Goal: Check status: Check status

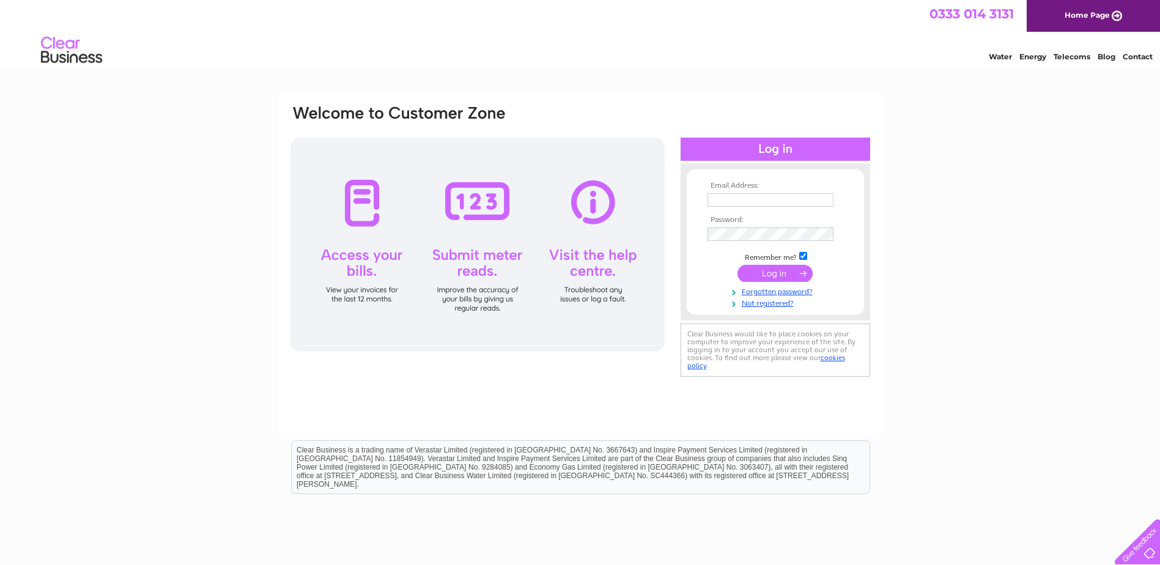
type input "Estates@aberdeenshire.gov.uk"
click at [762, 273] on input "submit" at bounding box center [774, 273] width 75 height 17
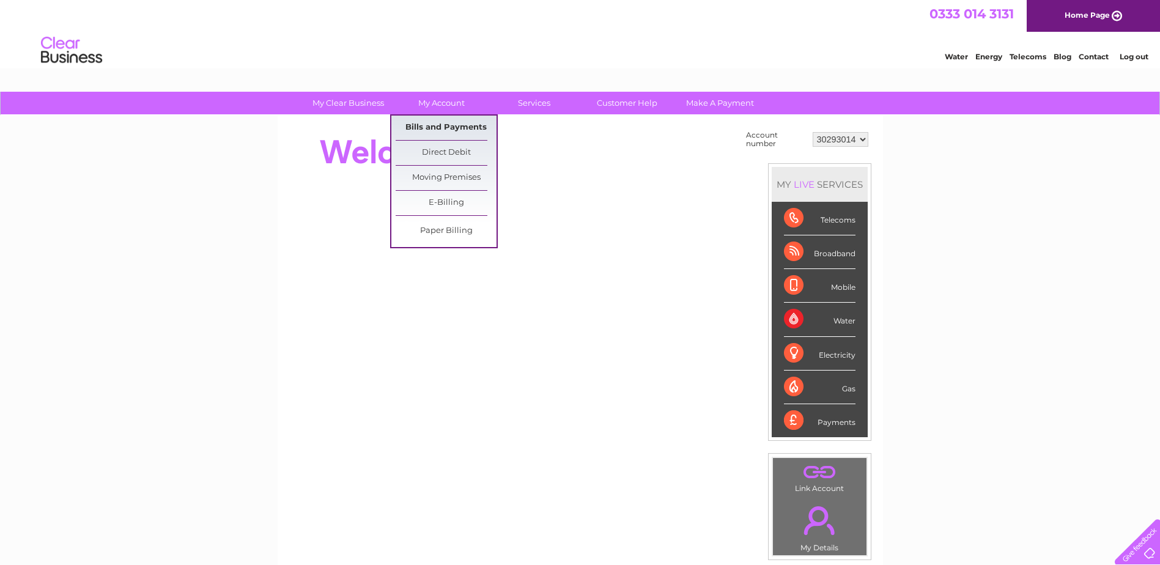
click at [441, 124] on link "Bills and Payments" at bounding box center [446, 128] width 101 height 24
click at [440, 125] on link "Bills and Payments" at bounding box center [446, 128] width 101 height 24
click at [457, 126] on link "Bills and Payments" at bounding box center [446, 128] width 101 height 24
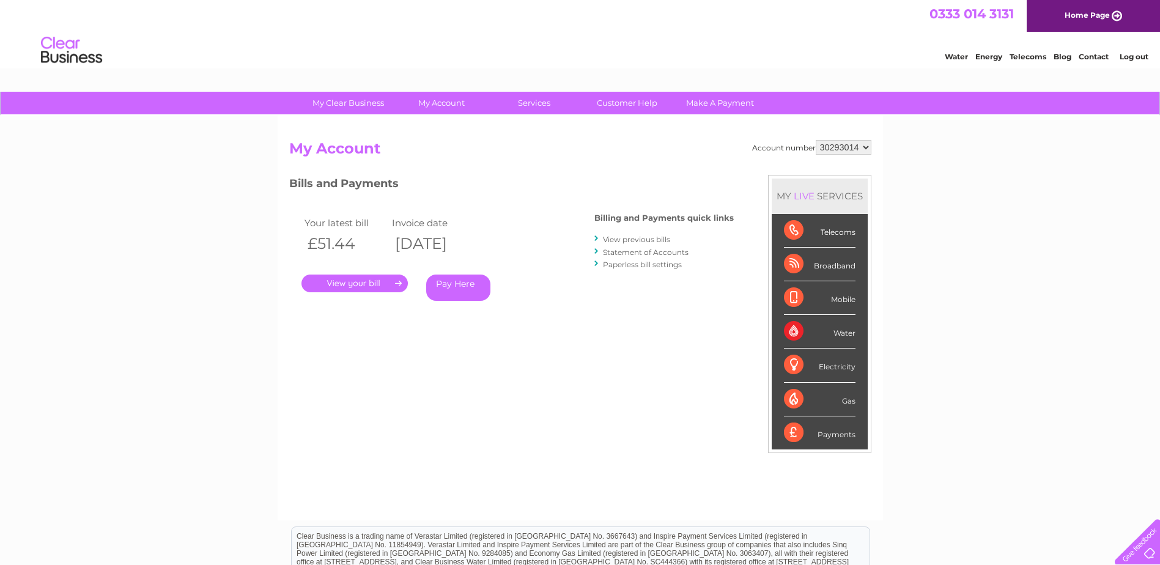
click at [627, 252] on link "Statement of Accounts" at bounding box center [646, 252] width 86 height 9
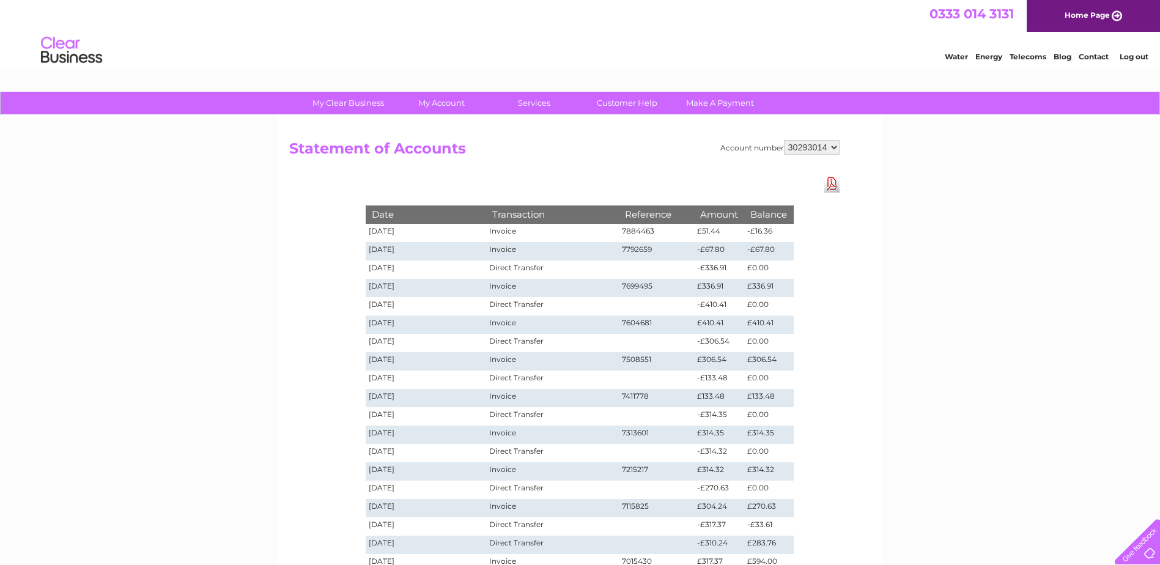
click at [835, 145] on select "30293014 30293017 30293023 30293024 30293027 30293028 30293029 30293033 30304177" at bounding box center [812, 147] width 56 height 15
select select "30293017"
click at [784, 140] on select "30293014 30293017 30293023 30293024 30293027 30293028 30293029 30293033 30304177" at bounding box center [812, 147] width 56 height 15
click at [833, 145] on select "30293014 30293017 30293023 30293024 30293027 30293028 30293029 30293033 30304177" at bounding box center [812, 147] width 56 height 15
select select "30293023"
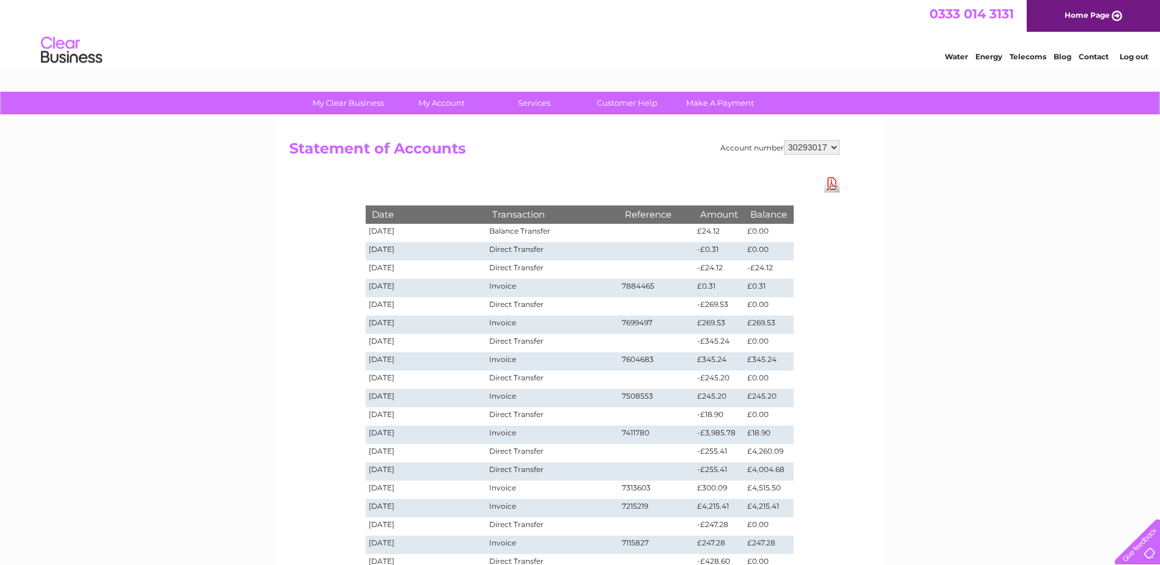
click at [784, 140] on select "30293014 30293017 30293023 30293024 30293027 30293028 30293029 30293033 30304177" at bounding box center [812, 147] width 56 height 15
click at [834, 147] on select "30293014 30293017 30293023 30293024 30293027 30293028 30293029 30293033 30304177" at bounding box center [812, 147] width 56 height 15
select select "30293024"
click at [784, 140] on select "30293014 30293017 30293023 30293024 30293027 30293028 30293029 30293033 30304177" at bounding box center [812, 147] width 56 height 15
click at [833, 146] on select "30293014 30293017 30293023 30293024 30293027 30293028 30293029 30293033 30304177" at bounding box center [812, 147] width 56 height 15
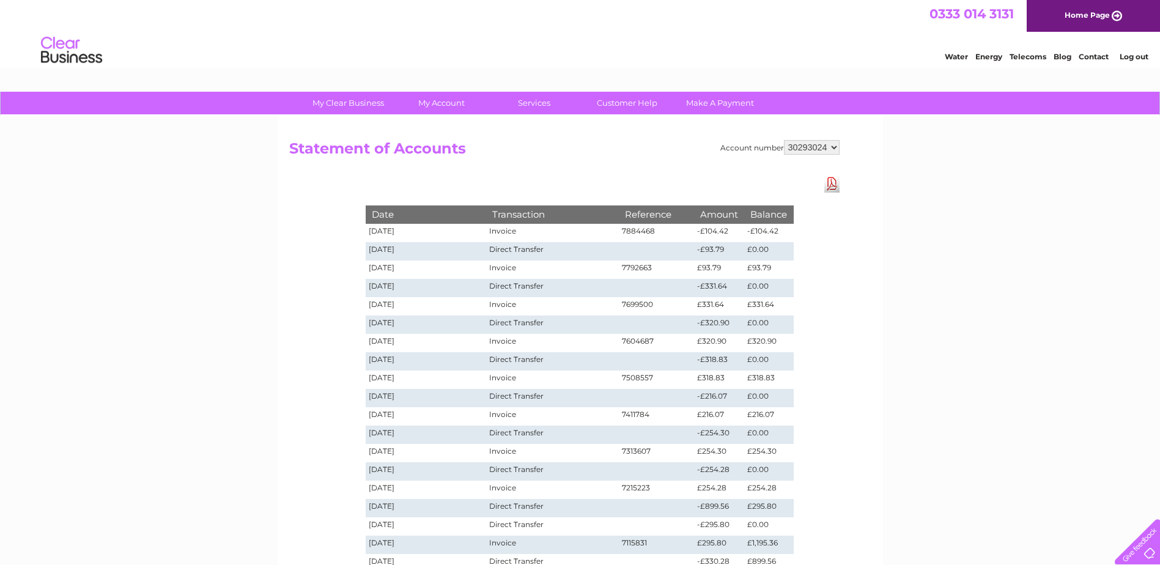
select select "30293027"
click at [784, 140] on select "30293014 30293017 30293023 30293024 30293027 30293028 30293029 30293033 30304177" at bounding box center [812, 147] width 56 height 15
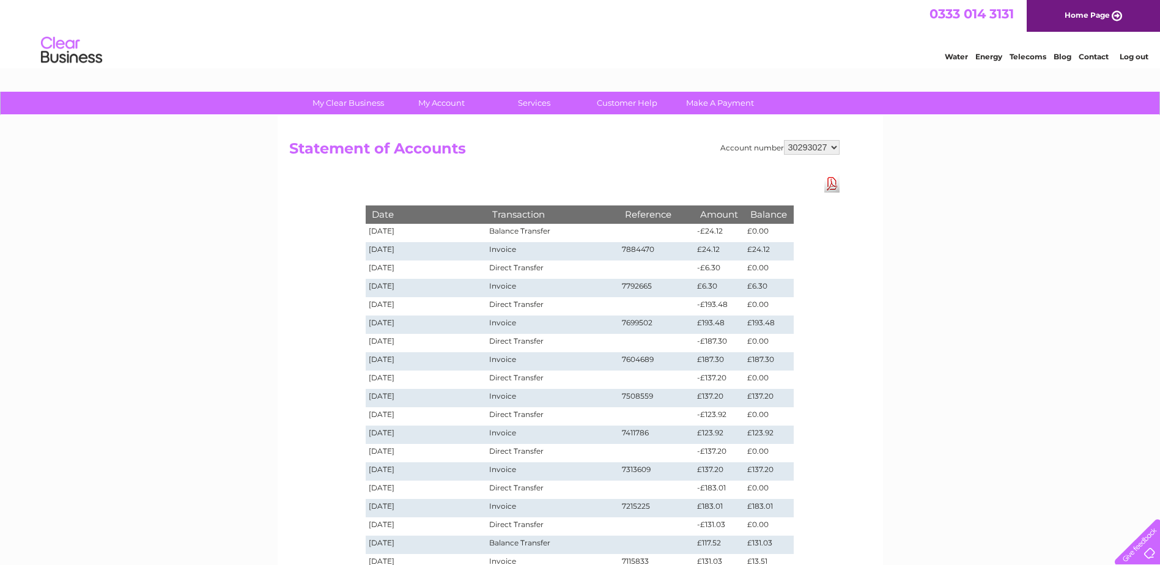
click at [836, 146] on select "30293014 30293017 30293023 30293024 30293027 30293028 30293029 30293033 30304177" at bounding box center [812, 147] width 56 height 15
select select "30304177"
click at [784, 140] on select "30293014 30293017 30293023 30293024 30293027 30293028 30293029 30293033 30304177" at bounding box center [812, 147] width 56 height 15
click at [834, 145] on select "30293014 30293017 30293023 30293024 30293027 30293028 30293029 30293033 30304177" at bounding box center [812, 147] width 56 height 15
select select "30293027"
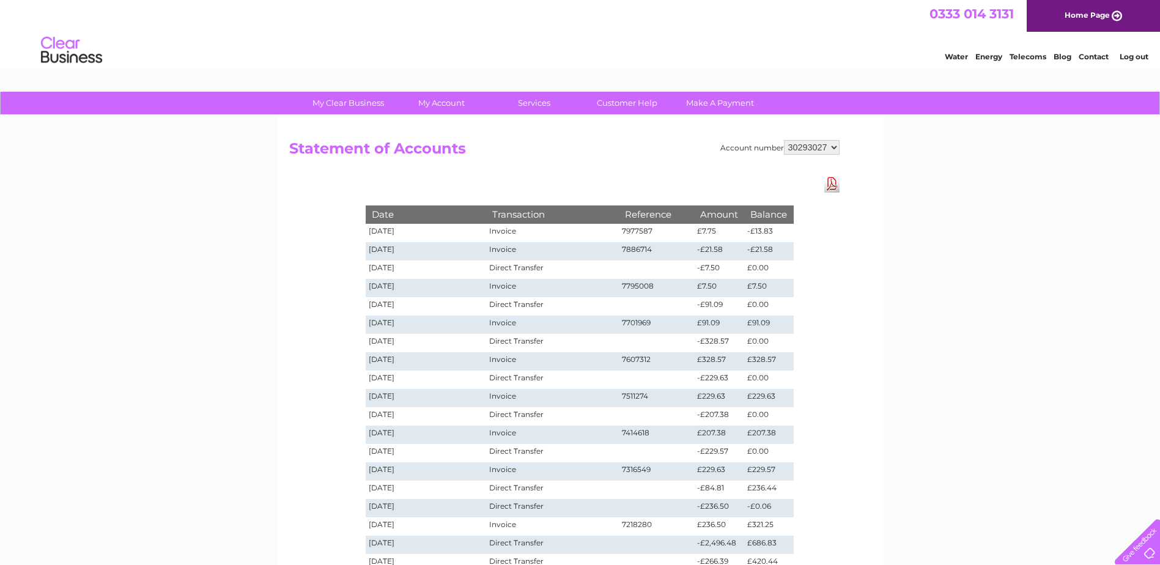
click at [784, 140] on select "30293014 30293017 30293023 30293024 30293027 30293028 30293029 30293033 30304177" at bounding box center [812, 147] width 56 height 15
click at [834, 145] on select "30293014 30293017 30293023 30293024 30293027 30293028 30293029 30293033 30304177" at bounding box center [812, 147] width 56 height 15
select select "30293029"
click at [784, 140] on select "30293014 30293017 30293023 30293024 30293027 30293028 30293029 30293033 30304177" at bounding box center [812, 147] width 56 height 15
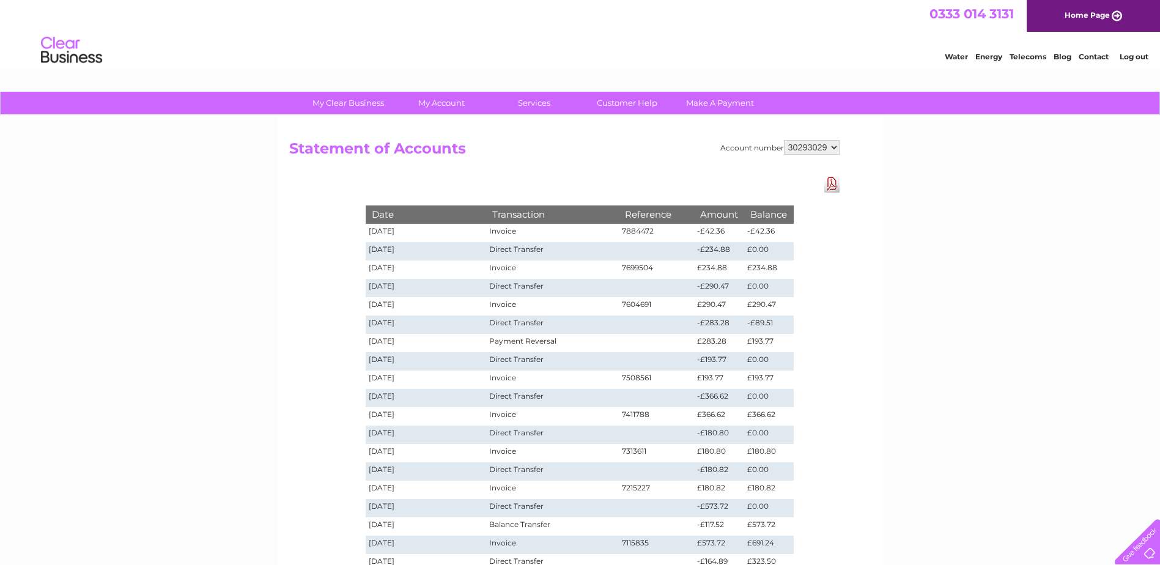
click at [833, 148] on select "30293014 30293017 30293023 30293024 30293027 30293028 30293029 30293033 30304177" at bounding box center [812, 147] width 56 height 15
select select "30293028"
click at [784, 140] on select "30293014 30293017 30293023 30293024 30293027 30293028 30293029 30293033 30304177" at bounding box center [812, 147] width 56 height 15
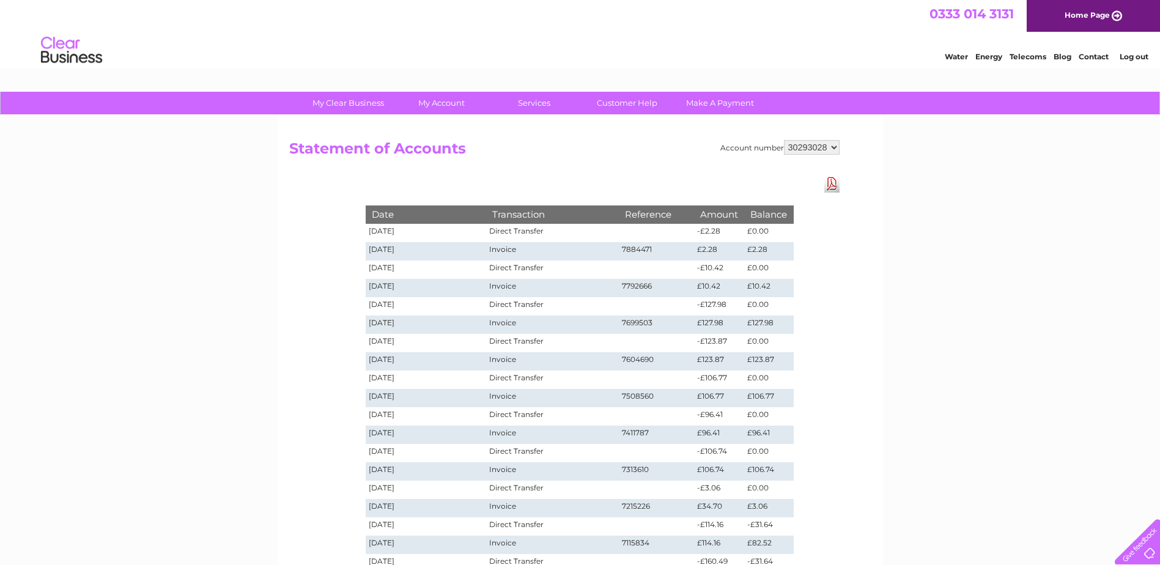
click at [833, 149] on select "30293014 30293017 30293023 30293024 30293027 30293028 30293029 30293033 30304177" at bounding box center [812, 147] width 56 height 15
select select "30293033"
click at [784, 140] on select "30293014 30293017 30293023 30293024 30293027 30293028 30293029 30293033 30304177" at bounding box center [812, 147] width 56 height 15
